Goal: Task Accomplishment & Management: Manage account settings

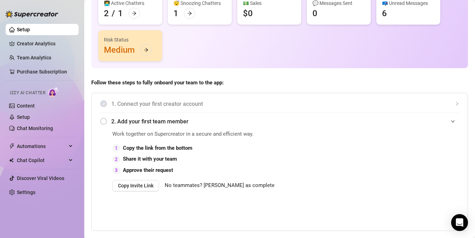
scroll to position [71, 0]
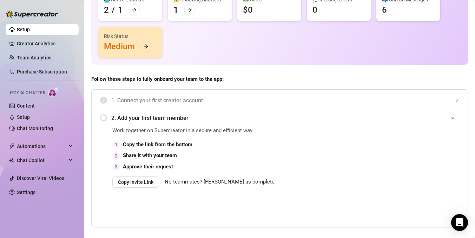
click at [106, 120] on div "2. Add your first team member" at bounding box center [279, 117] width 359 height 17
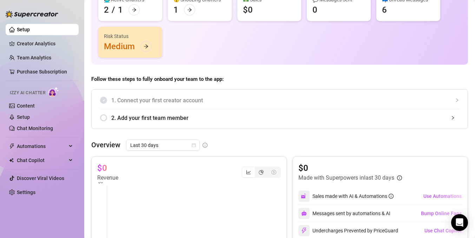
click at [140, 119] on span "2. Add your first team member" at bounding box center [285, 117] width 348 height 9
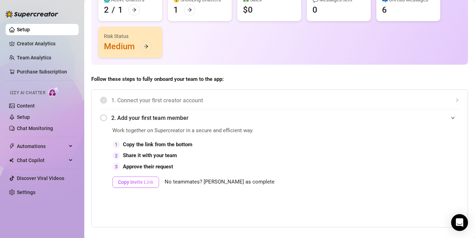
click at [136, 182] on span "Copy Invite Link" at bounding box center [135, 182] width 35 height 6
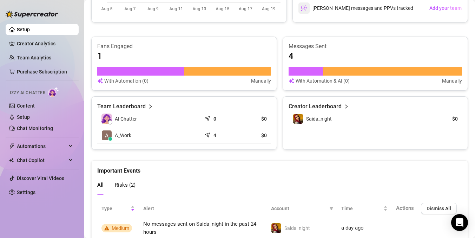
scroll to position [456, 0]
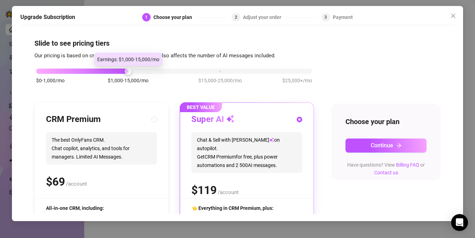
drag, startPoint x: 128, startPoint y: 72, endPoint x: 84, endPoint y: 73, distance: 43.9
click at [84, 71] on div "$0-1,000/mo $1,000-15,000/mo $15,000-25,000/mo $25,000+/mo" at bounding box center [174, 69] width 276 height 4
click at [84, 73] on div at bounding box center [82, 71] width 92 height 5
click at [148, 79] on span "$1,000-15,000/mo" at bounding box center [128, 81] width 41 height 8
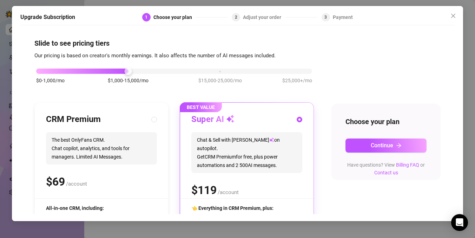
click at [180, 67] on div "$0-1,000/mo $1,000-15,000/mo $15,000-25,000/mo $25,000+/mo" at bounding box center [174, 69] width 276 height 4
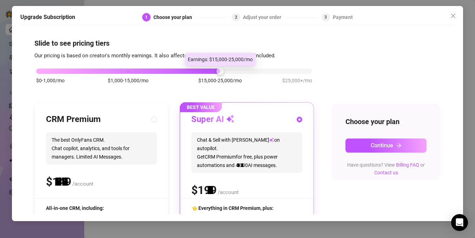
click at [218, 71] on div at bounding box center [219, 70] width 7 height 7
click at [221, 71] on div at bounding box center [219, 70] width 7 height 7
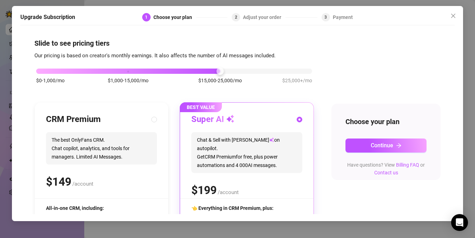
click at [128, 74] on div "$0-1,000/mo $1,000-15,000/mo $15,000-25,000/mo $25,000+/mo" at bounding box center [174, 80] width 280 height 40
click at [134, 75] on div "$0-1,000/mo $1,000-15,000/mo $15,000-25,000/mo $25,000+/mo" at bounding box center [174, 80] width 280 height 40
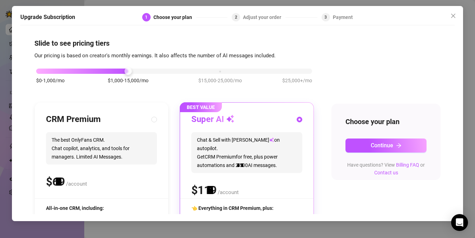
click at [130, 71] on div "$0-1,000/mo $1,000-15,000/mo $15,000-25,000/mo $25,000+/mo" at bounding box center [174, 69] width 276 height 4
click at [361, 63] on div "$0-1,000/mo $1,000-15,000/mo $15,000-25,000/mo $25,000+/mo CRM Premium The best…" at bounding box center [237, 181] width 406 height 243
click at [457, 18] on span "Close" at bounding box center [453, 16] width 11 height 6
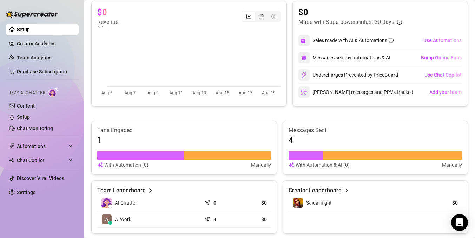
scroll to position [194, 0]
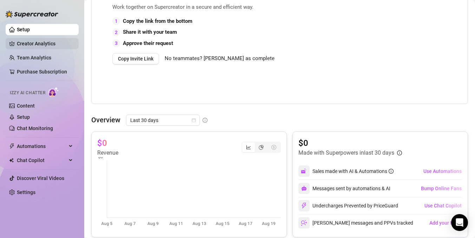
click at [26, 41] on link "Creator Analytics" at bounding box center [45, 43] width 56 height 11
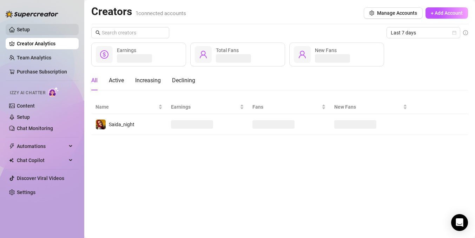
click at [27, 27] on link "Setup" at bounding box center [23, 30] width 13 height 6
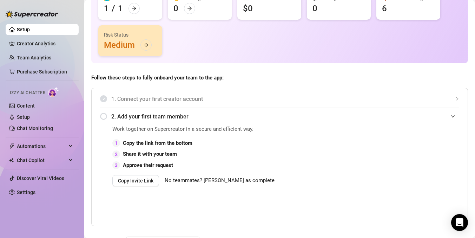
scroll to position [91, 0]
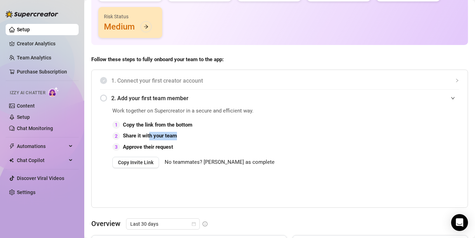
drag, startPoint x: 150, startPoint y: 138, endPoint x: 185, endPoint y: 138, distance: 34.4
click at [185, 138] on div "2 Share it with your team" at bounding box center [206, 136] width 189 height 8
drag, startPoint x: 156, startPoint y: 145, endPoint x: 185, endPoint y: 143, distance: 29.2
click at [185, 143] on div "3 Approve their request" at bounding box center [206, 147] width 189 height 8
click at [229, 160] on span "No teammates? Mark as complete" at bounding box center [220, 162] width 110 height 8
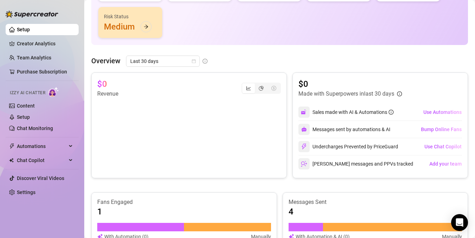
click at [30, 28] on link "Setup" at bounding box center [23, 30] width 13 height 6
click at [46, 49] on link "Creator Analytics" at bounding box center [45, 43] width 56 height 11
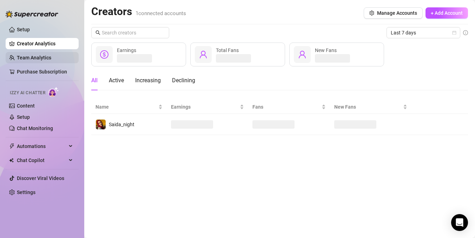
click at [40, 58] on link "Team Analytics" at bounding box center [34, 58] width 34 height 6
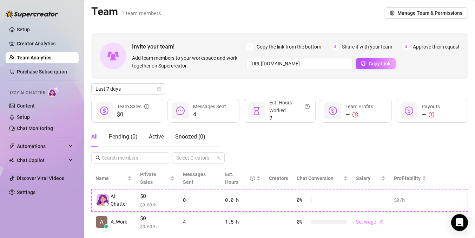
scroll to position [16, 0]
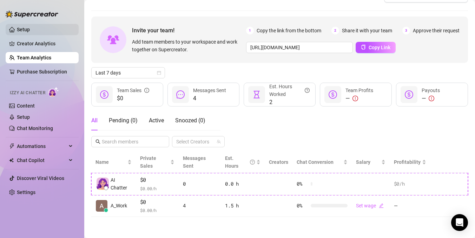
click at [26, 30] on link "Setup" at bounding box center [23, 30] width 13 height 6
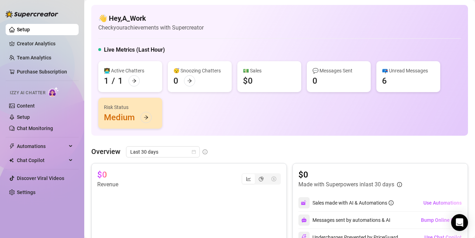
click at [139, 82] on div "👩‍💻 Active Chatters 1 / 1" at bounding box center [130, 76] width 64 height 31
click at [134, 82] on icon "arrow-right" at bounding box center [134, 80] width 5 height 5
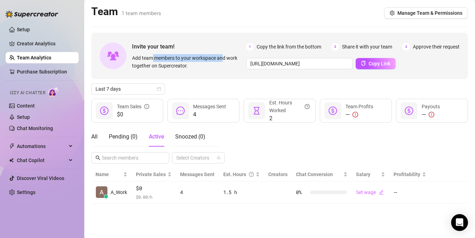
drag, startPoint x: 153, startPoint y: 59, endPoint x: 227, endPoint y: 61, distance: 74.2
click at [227, 61] on span "Add team members to your workspace and work together on Supercreator." at bounding box center [187, 61] width 111 height 15
click at [181, 65] on span "Add team members to your workspace and work together on Supercreator." at bounding box center [187, 61] width 111 height 15
click at [313, 63] on input "[URL][DOMAIN_NAME]" at bounding box center [299, 63] width 107 height 11
click at [378, 64] on span "Copy Link" at bounding box center [380, 64] width 22 height 6
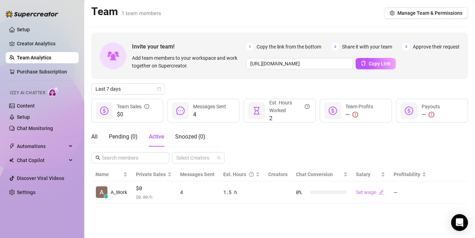
click at [435, 45] on span "Approve their request" at bounding box center [436, 47] width 47 height 8
click at [432, 12] on span "Manage Team & Permissions" at bounding box center [430, 13] width 65 height 6
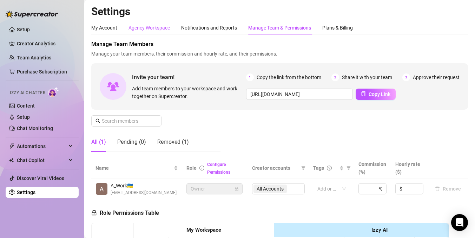
click at [152, 28] on div "Agency Workspace" at bounding box center [149, 28] width 41 height 8
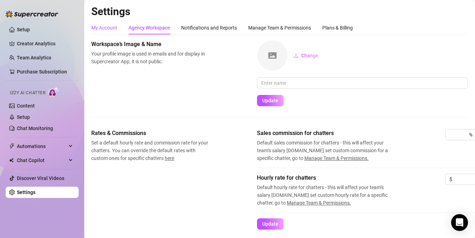
click at [105, 28] on div "My Account" at bounding box center [104, 28] width 26 height 8
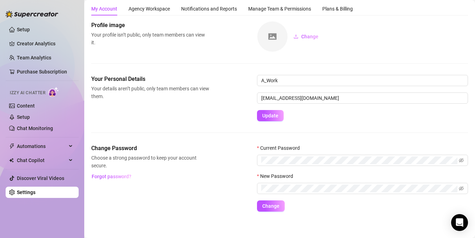
scroll to position [22, 0]
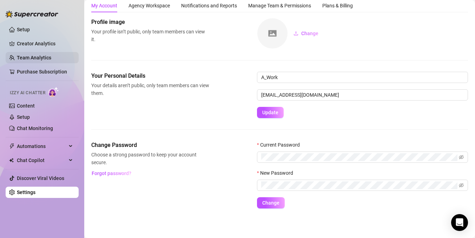
click at [46, 59] on link "Team Analytics" at bounding box center [34, 58] width 34 height 6
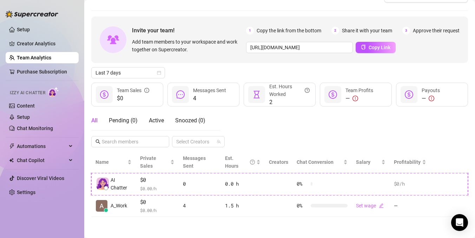
scroll to position [16, 0]
click at [48, 44] on link "Creator Analytics" at bounding box center [45, 43] width 56 height 11
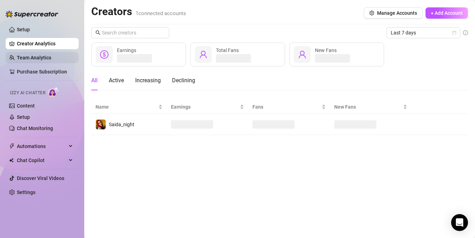
click at [50, 57] on link "Team Analytics" at bounding box center [34, 58] width 34 height 6
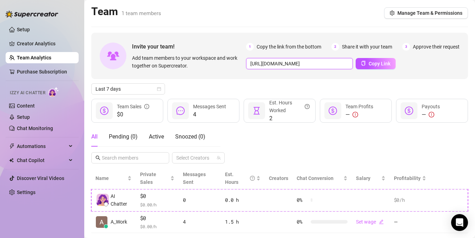
click at [265, 63] on input "[URL][DOMAIN_NAME]" at bounding box center [299, 63] width 107 height 11
click at [249, 63] on input "[URL][DOMAIN_NAME]" at bounding box center [299, 63] width 107 height 11
click at [272, 150] on div "All Pending ( 0 ) Active Snoozed ( 0 ) Select Creators" at bounding box center [279, 145] width 377 height 37
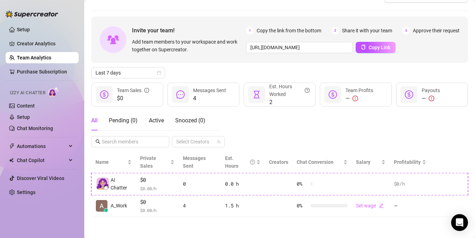
scroll to position [16, 0]
click at [41, 60] on link "Team Analytics" at bounding box center [34, 58] width 34 height 6
click at [416, 31] on span "Approve their request" at bounding box center [436, 31] width 47 height 8
